Goal: Task Accomplishment & Management: Complete application form

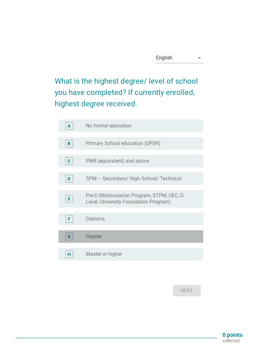
click at [162, 238] on div "radio_button_unchecked Degree" at bounding box center [139, 237] width 107 height 6
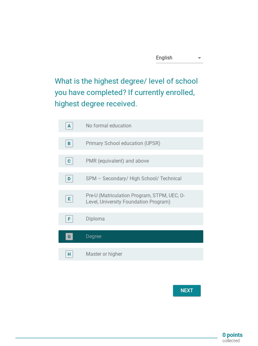
click at [192, 296] on button "Next" at bounding box center [187, 290] width 28 height 11
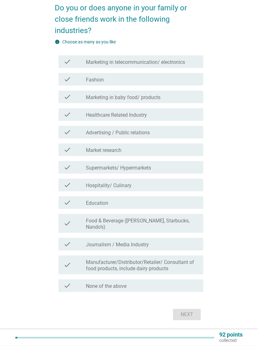
scroll to position [49, 0]
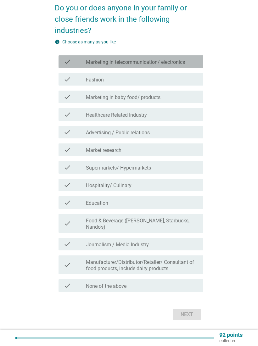
click at [132, 65] on label "Marketing in telecommunication/ electronics" at bounding box center [135, 62] width 99 height 6
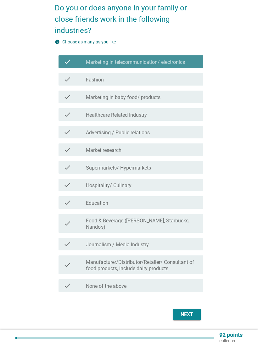
click at [141, 60] on label "Marketing in telecommunication/ electronics" at bounding box center [135, 62] width 99 height 6
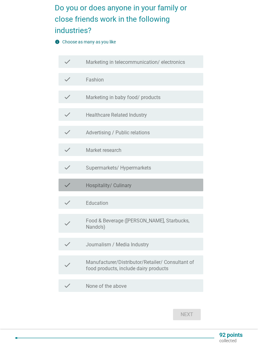
click at [190, 186] on div "check_box_outline_blank Hospitality/ Culinary" at bounding box center [142, 185] width 112 height 8
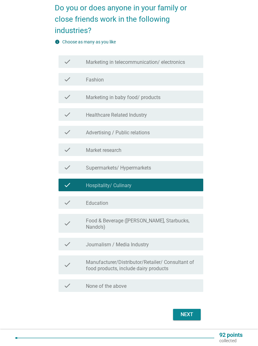
click at [193, 316] on div "Next" at bounding box center [187, 315] width 18 height 8
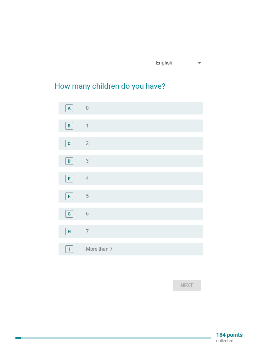
click at [175, 110] on div "radio_button_unchecked 0" at bounding box center [139, 108] width 107 height 6
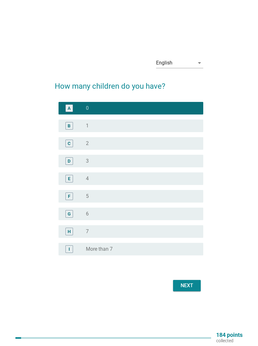
click at [185, 287] on div "Next" at bounding box center [187, 286] width 18 height 8
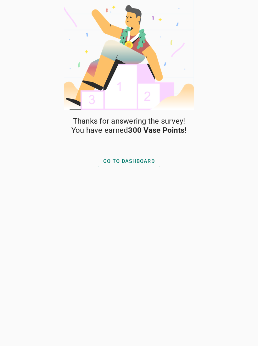
click at [141, 166] on button "GO TO DASHBOARD" at bounding box center [129, 161] width 62 height 11
